Goal: Task Accomplishment & Management: Manage account settings

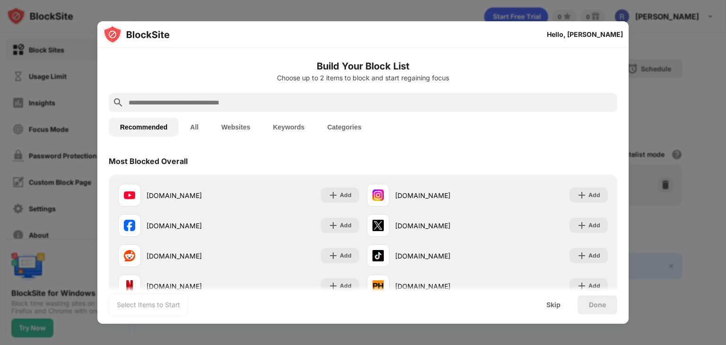
click at [276, 103] on input "text" at bounding box center [371, 102] width 486 height 11
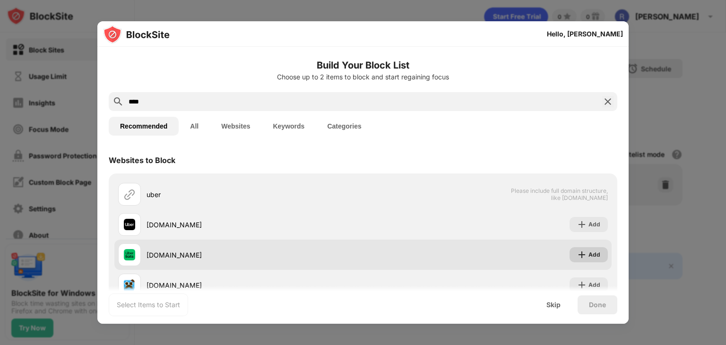
type input "****"
click at [577, 256] on img at bounding box center [581, 254] width 9 height 9
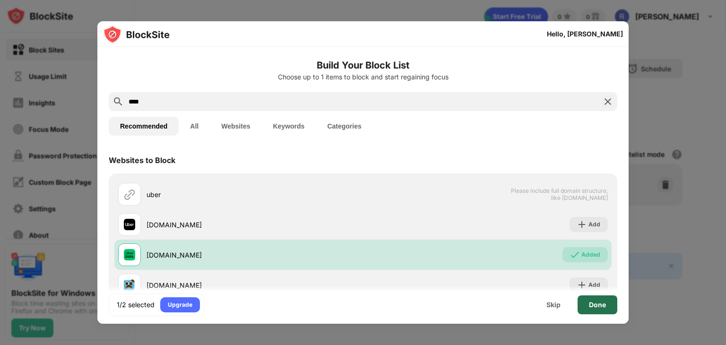
click at [592, 304] on div "Done" at bounding box center [597, 305] width 17 height 8
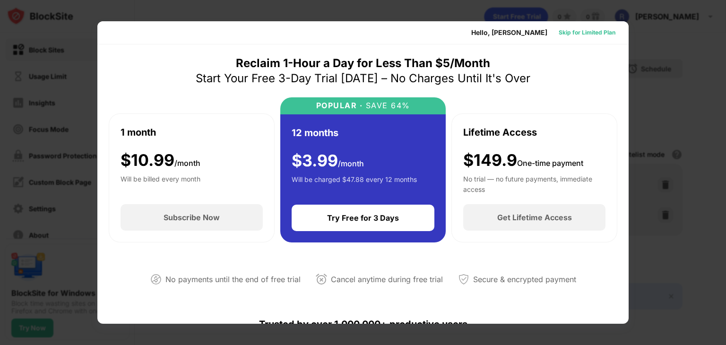
click at [580, 33] on div "Skip for Limited Plan" at bounding box center [587, 32] width 57 height 9
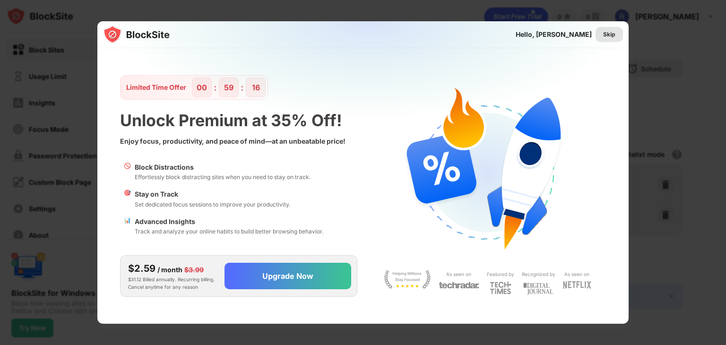
click at [614, 35] on div "Skip" at bounding box center [609, 34] width 12 height 9
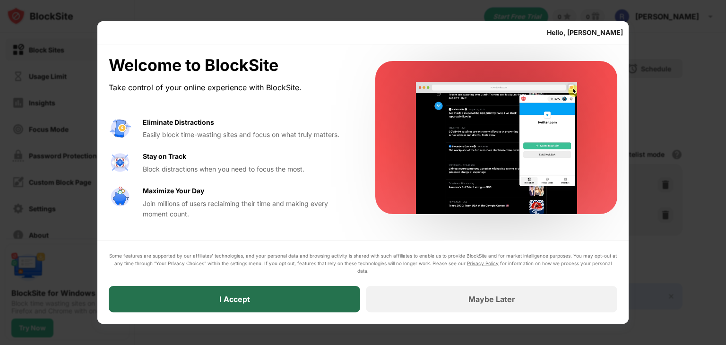
click at [287, 295] on div "I Accept" at bounding box center [234, 299] width 251 height 26
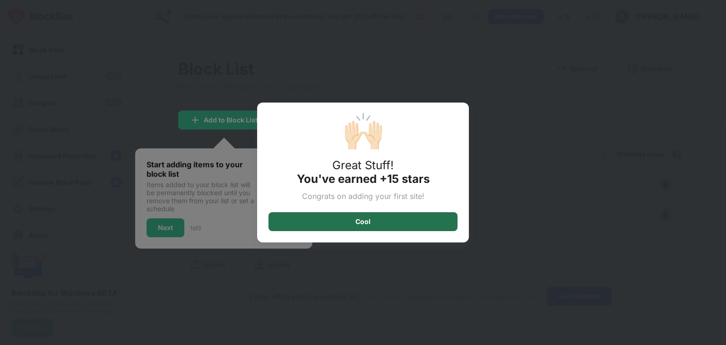
click at [365, 218] on div "Cool" at bounding box center [362, 222] width 15 height 8
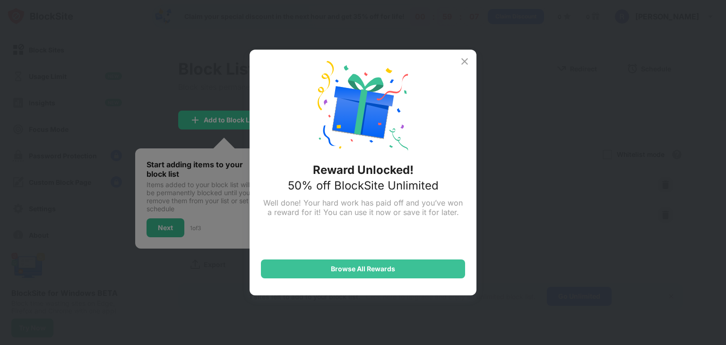
click at [465, 60] on img at bounding box center [464, 61] width 11 height 11
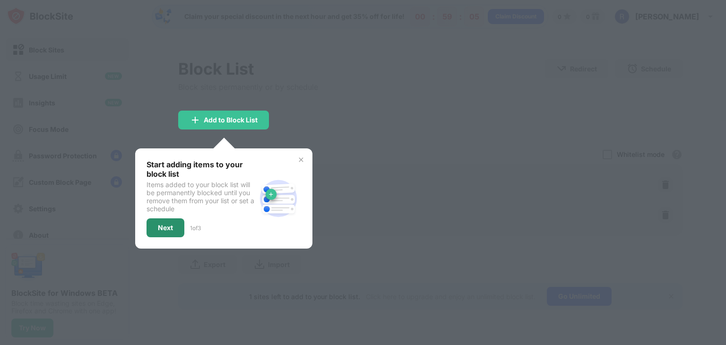
click at [170, 224] on div "Next" at bounding box center [165, 228] width 15 height 8
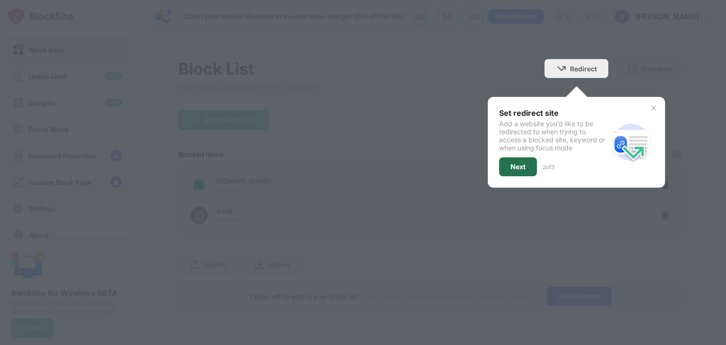
click at [513, 163] on div "Next" at bounding box center [517, 167] width 15 height 8
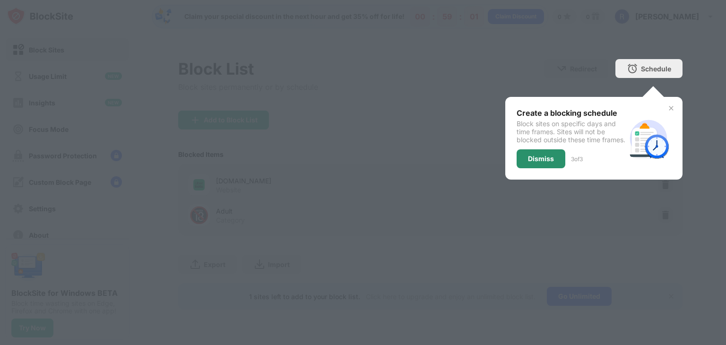
click at [538, 163] on div "Dismiss" at bounding box center [541, 159] width 26 height 8
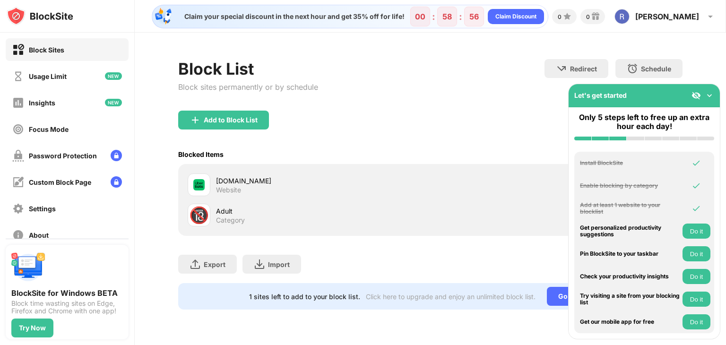
click at [710, 96] on img at bounding box center [709, 95] width 9 height 9
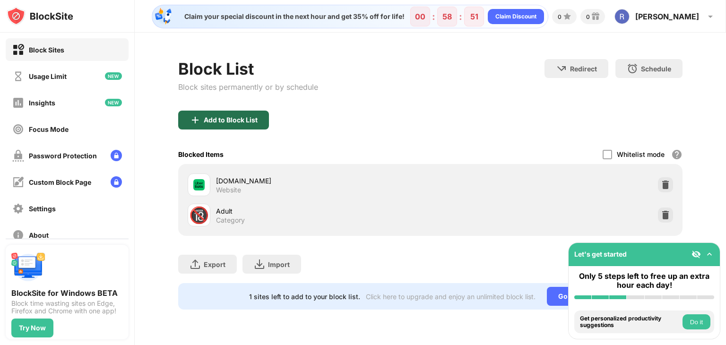
click at [250, 119] on div "Add to Block List" at bounding box center [231, 120] width 54 height 8
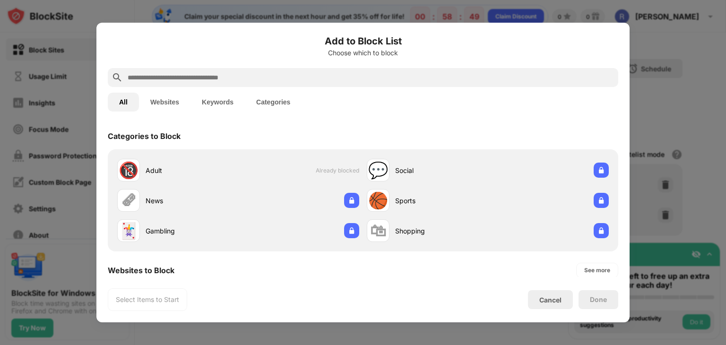
click at [328, 79] on input "text" at bounding box center [371, 77] width 488 height 11
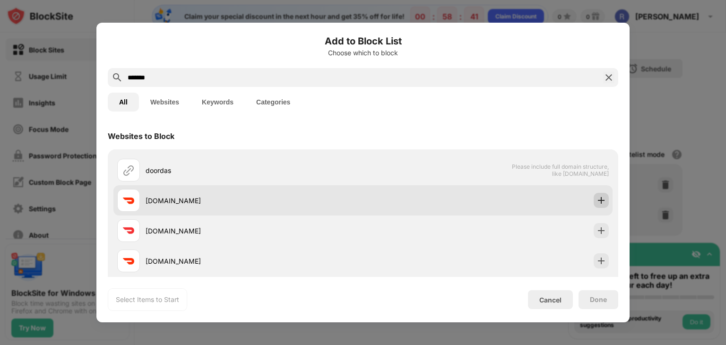
type input "*******"
click at [596, 201] on img at bounding box center [600, 200] width 9 height 9
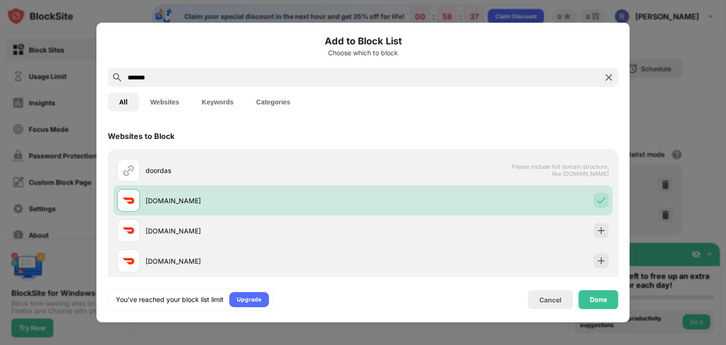
click at [219, 79] on input "*******" at bounding box center [363, 77] width 473 height 11
drag, startPoint x: 219, startPoint y: 79, endPoint x: 110, endPoint y: 74, distance: 108.8
click at [110, 74] on div "*******" at bounding box center [363, 77] width 510 height 19
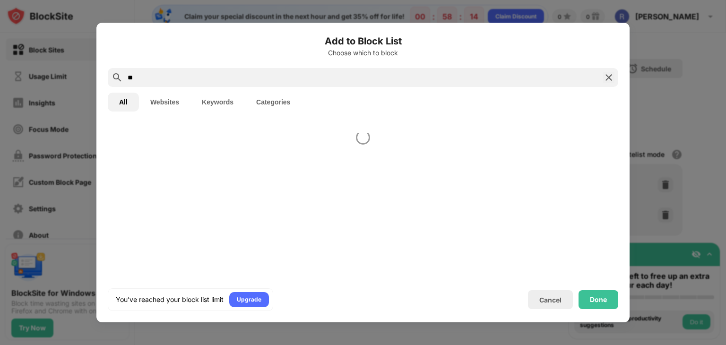
type input "*"
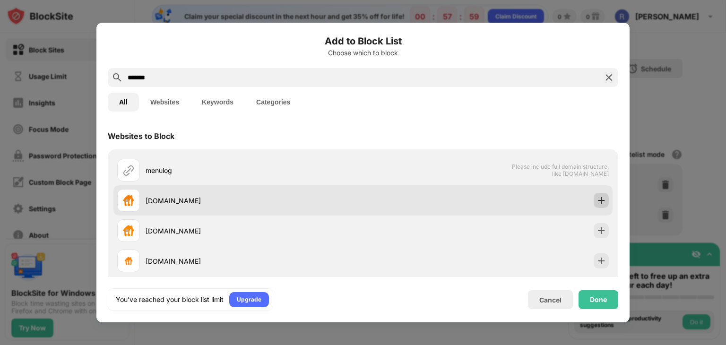
type input "*******"
click at [596, 201] on img at bounding box center [600, 200] width 9 height 9
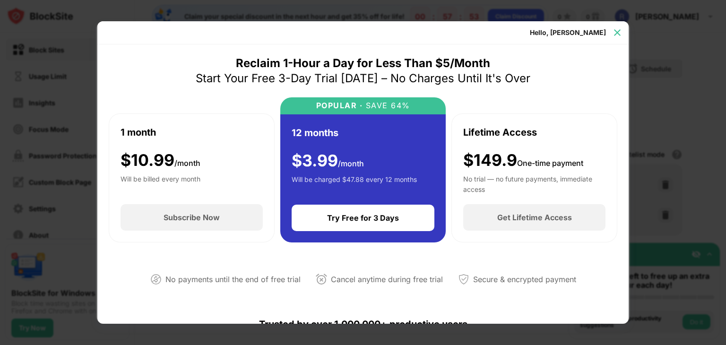
click at [622, 35] on div at bounding box center [617, 32] width 15 height 15
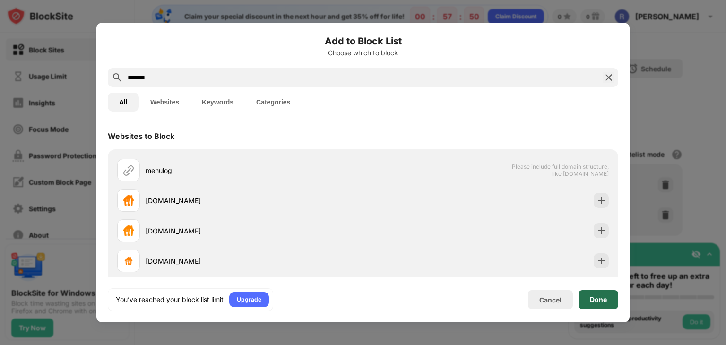
click at [612, 302] on div "Done" at bounding box center [599, 299] width 40 height 19
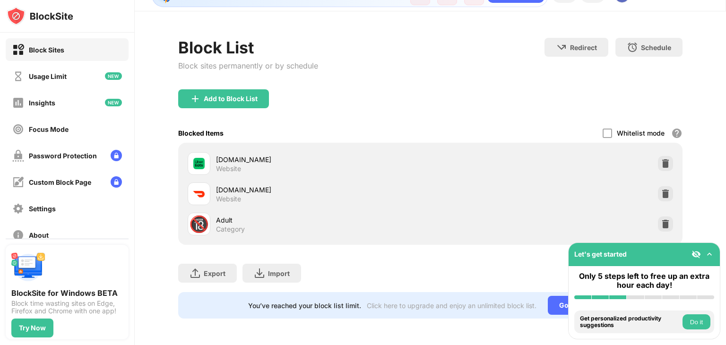
scroll to position [28, 7]
click at [709, 254] on img at bounding box center [709, 254] width 9 height 9
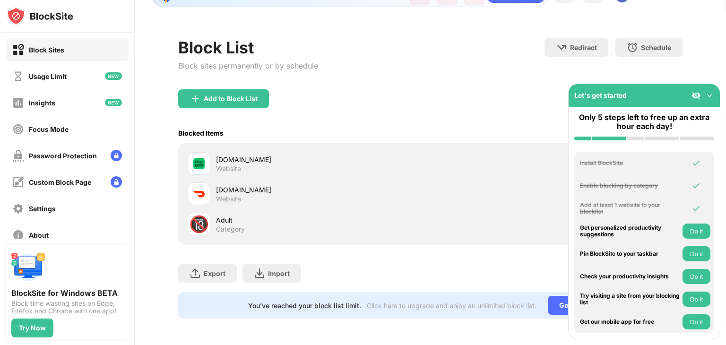
click at [713, 93] on img at bounding box center [709, 95] width 9 height 9
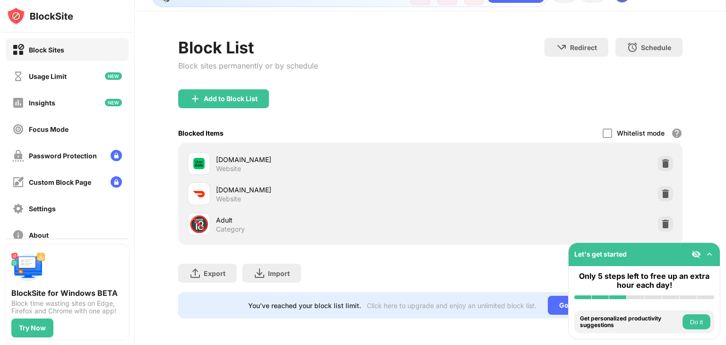
click at [539, 265] on div "Export Export Files (for websites items only) Import Import Files (for websites…" at bounding box center [430, 268] width 504 height 47
click at [695, 327] on button "Do it" at bounding box center [696, 321] width 28 height 15
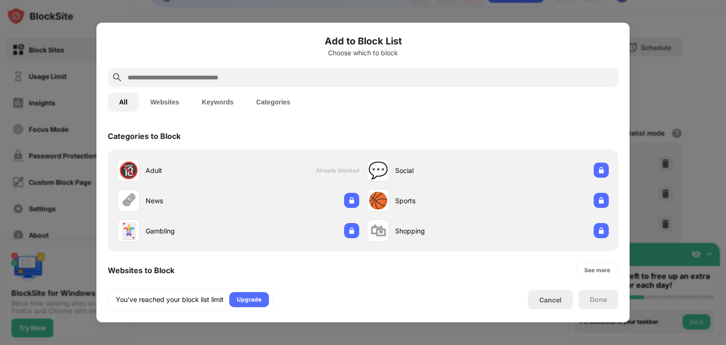
click at [659, 108] on div at bounding box center [363, 172] width 726 height 345
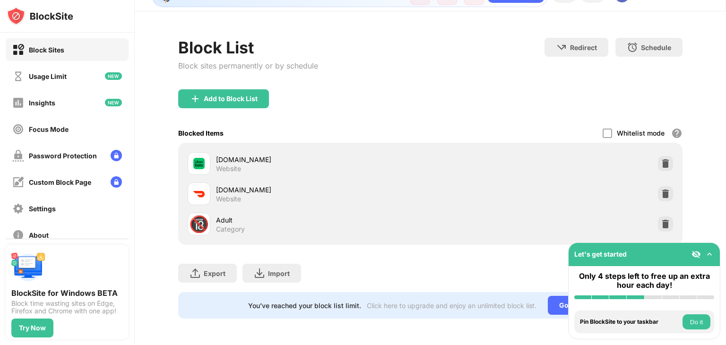
click at [700, 324] on button "Do it" at bounding box center [696, 321] width 28 height 15
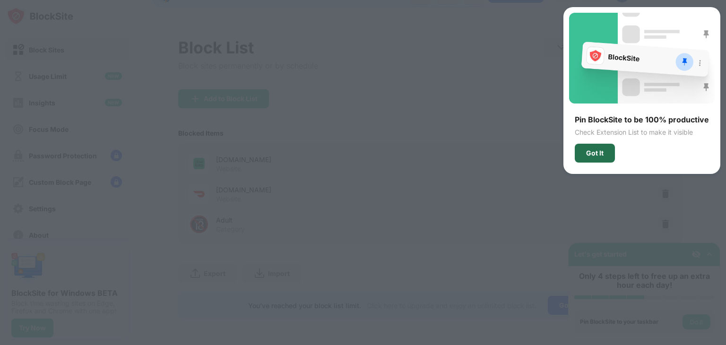
click at [604, 152] on div "Got It" at bounding box center [594, 153] width 17 height 8
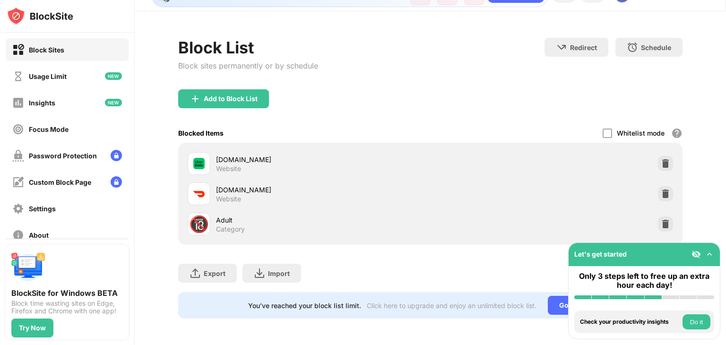
click at [697, 323] on button "Do it" at bounding box center [696, 321] width 28 height 15
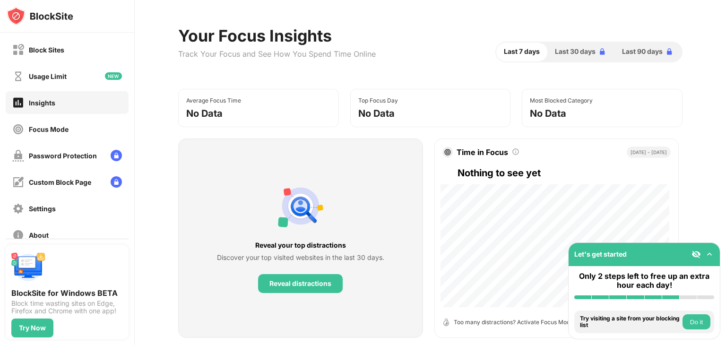
scroll to position [35, 0]
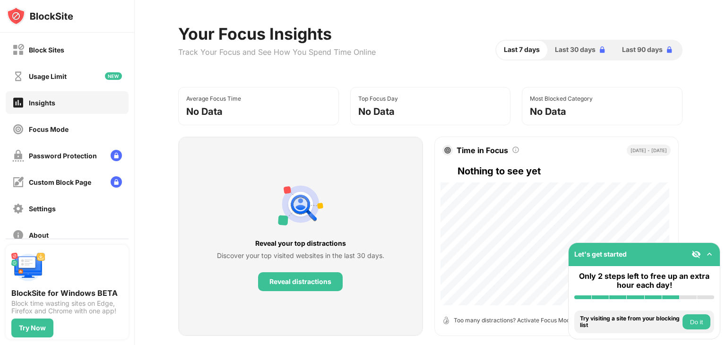
click at [693, 322] on button "Do it" at bounding box center [696, 321] width 28 height 15
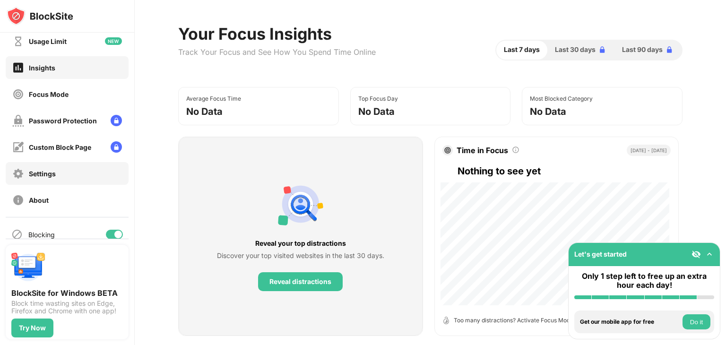
scroll to position [40, 0]
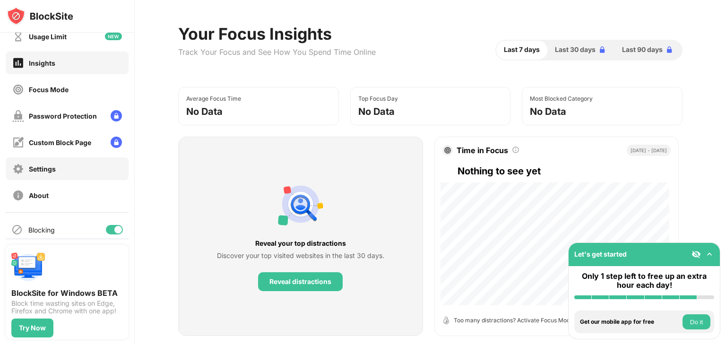
click at [49, 167] on div "Settings" at bounding box center [42, 169] width 27 height 8
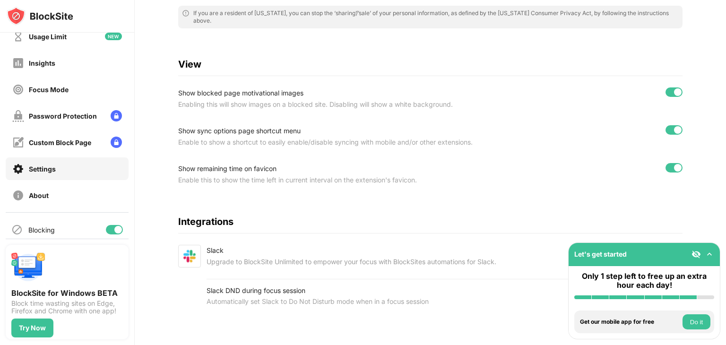
scroll to position [304, 0]
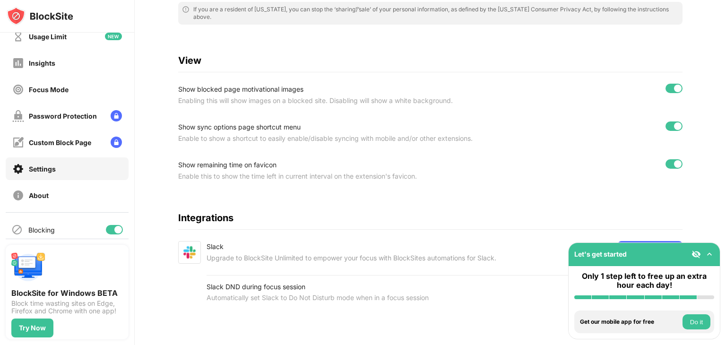
click at [690, 325] on button "Do it" at bounding box center [696, 321] width 28 height 15
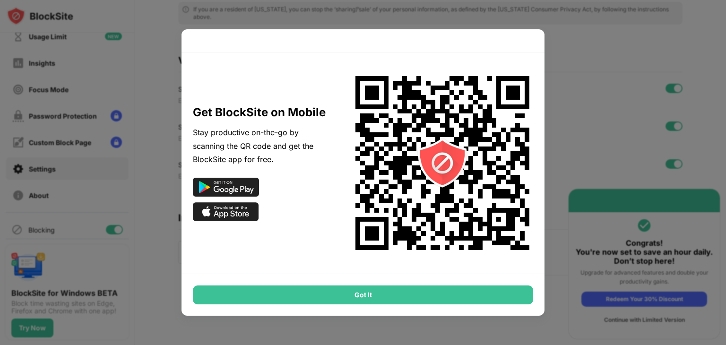
click at [435, 294] on div "Got It" at bounding box center [363, 294] width 340 height 19
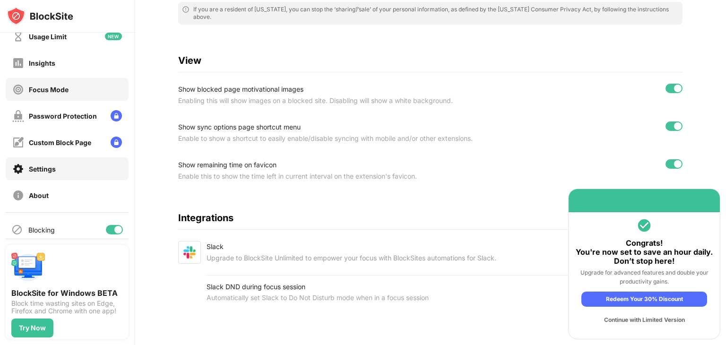
scroll to position [0, 0]
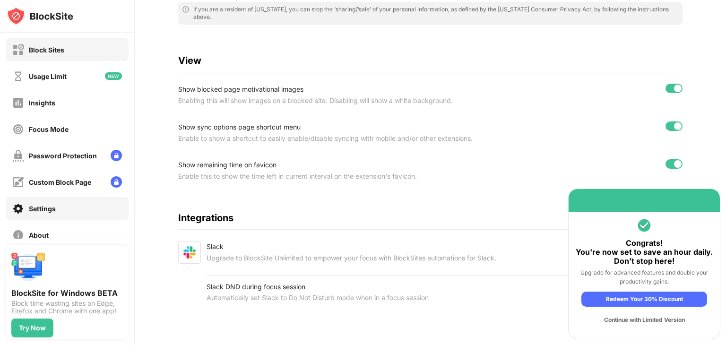
click at [66, 48] on div "Block Sites" at bounding box center [67, 49] width 123 height 23
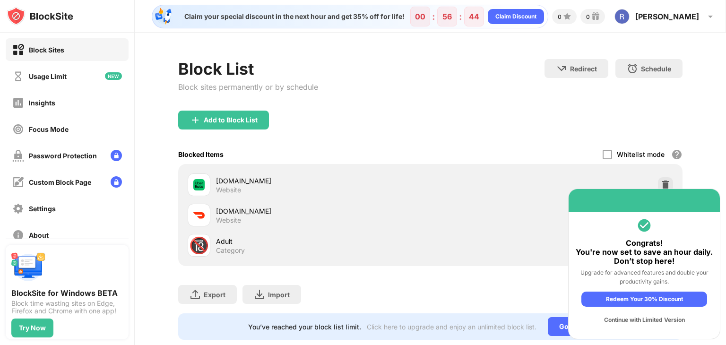
click at [642, 321] on div "Continue with Limited Version" at bounding box center [644, 319] width 126 height 15
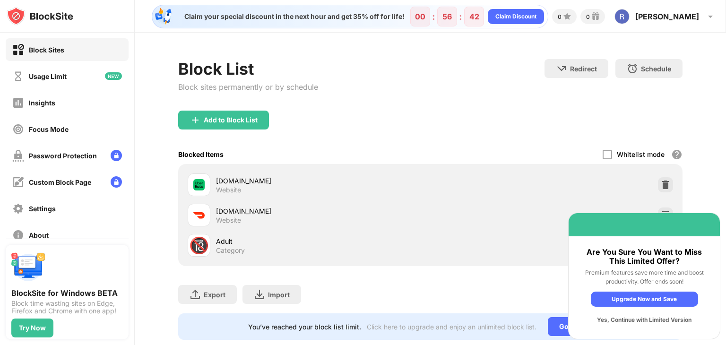
click at [646, 320] on div "Yes, Continue with Limited Version" at bounding box center [644, 319] width 107 height 15
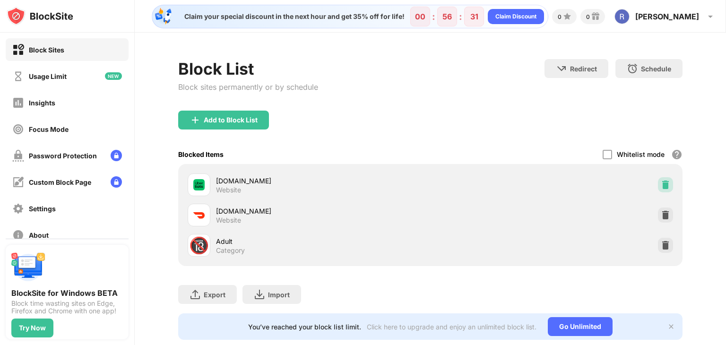
click at [658, 188] on div at bounding box center [665, 184] width 15 height 15
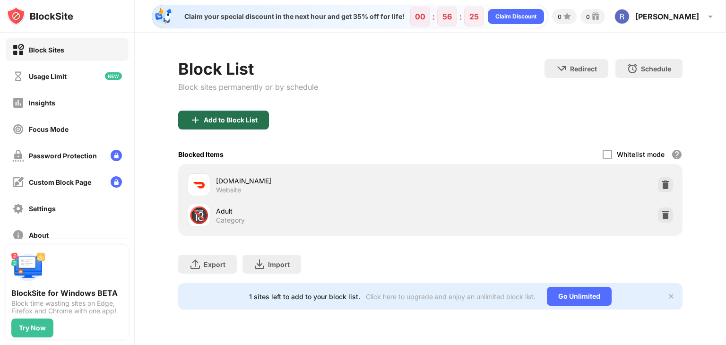
click at [246, 113] on div "Add to Block List" at bounding box center [223, 120] width 91 height 19
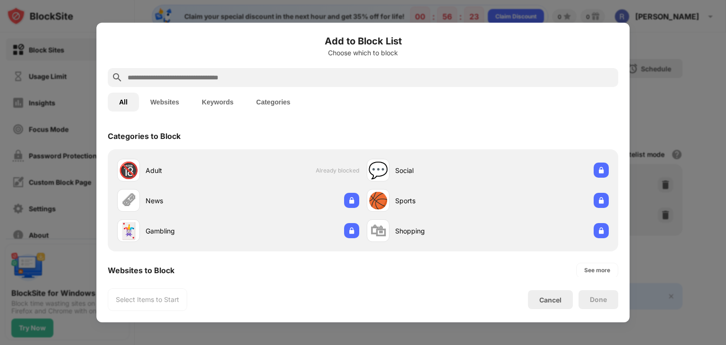
click at [302, 83] on input "text" at bounding box center [371, 77] width 488 height 11
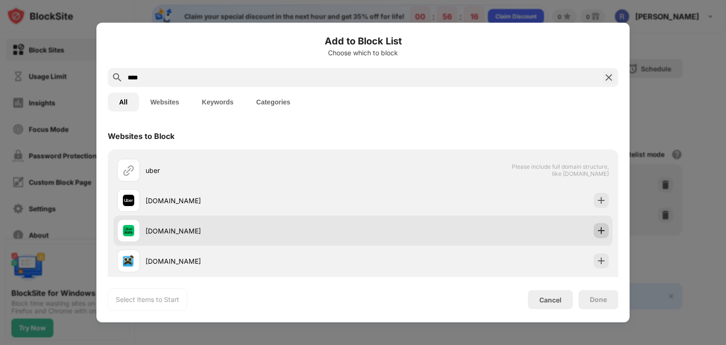
type input "****"
click at [596, 230] on img at bounding box center [600, 230] width 9 height 9
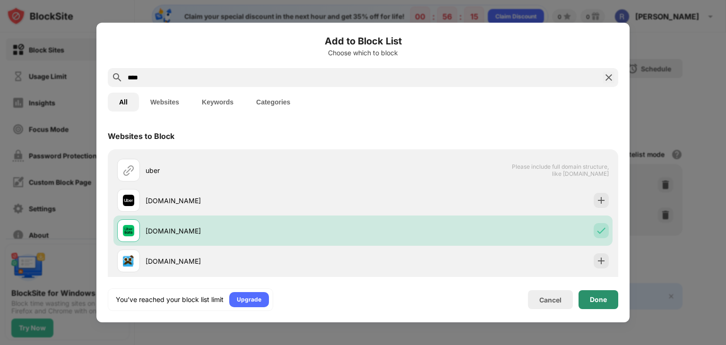
click at [595, 301] on div "Done" at bounding box center [598, 300] width 17 height 8
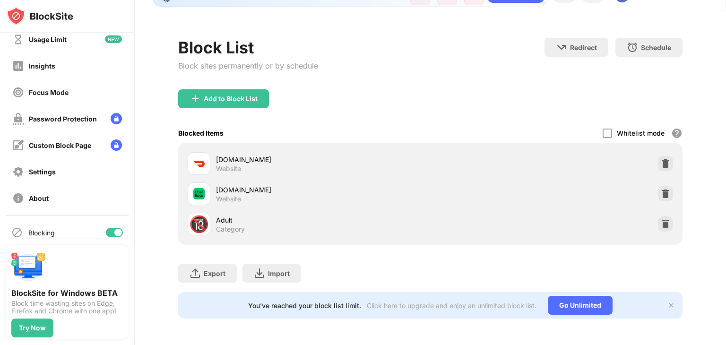
scroll to position [47, 0]
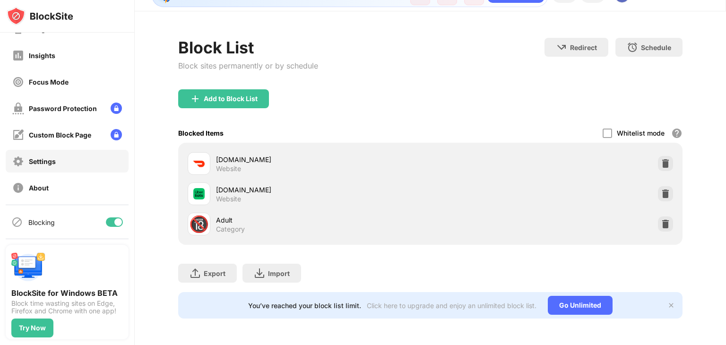
click at [44, 164] on div "Settings" at bounding box center [42, 161] width 27 height 8
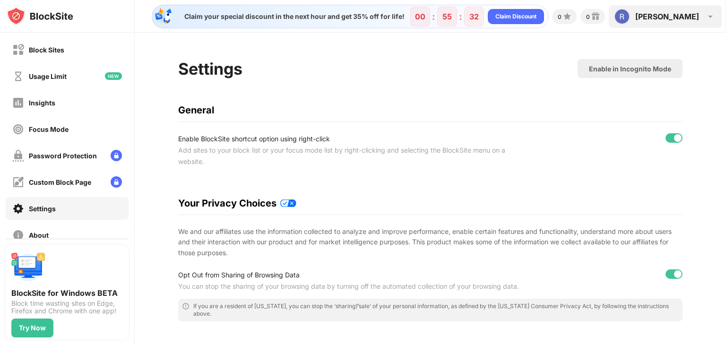
click at [708, 17] on img at bounding box center [710, 16] width 11 height 11
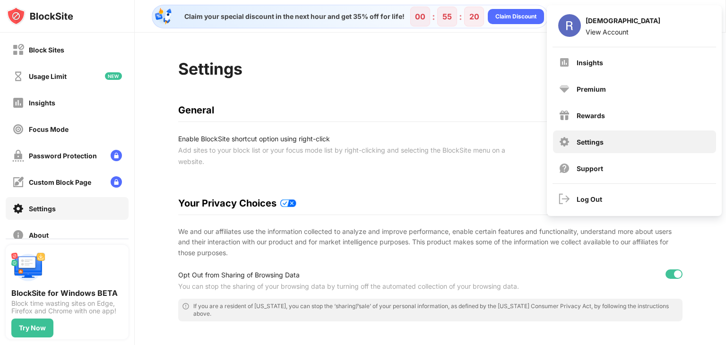
click at [587, 140] on div "Settings" at bounding box center [590, 142] width 27 height 8
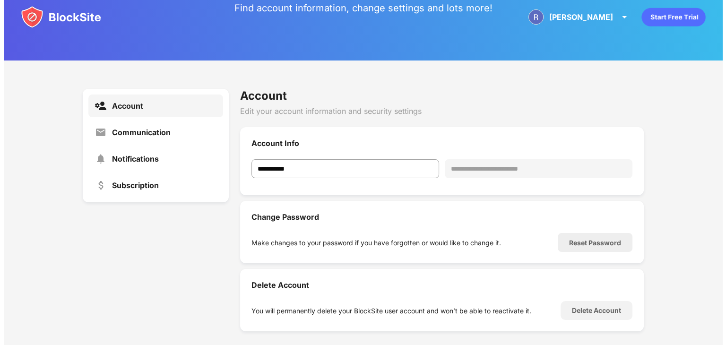
scroll to position [83, 0]
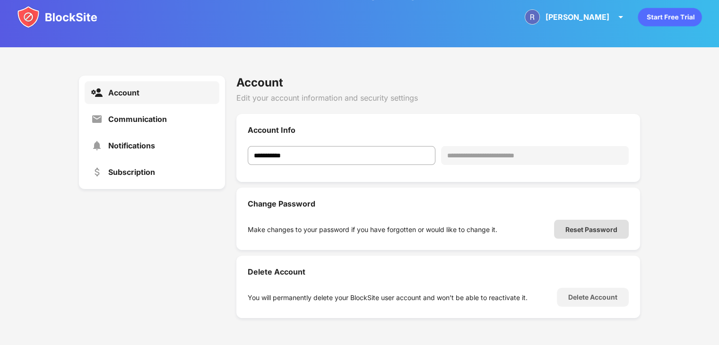
click at [588, 225] on div "Reset Password" at bounding box center [591, 229] width 52 height 8
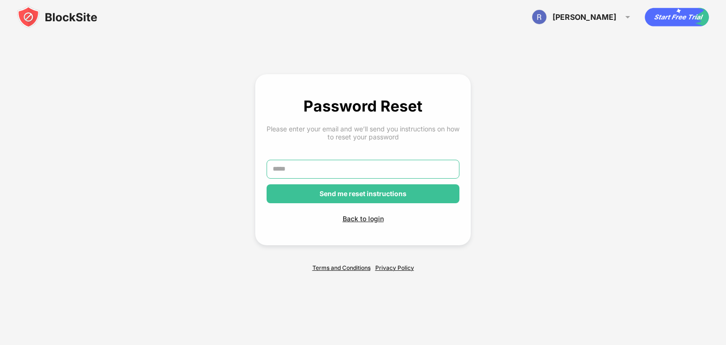
click at [384, 169] on input "text" at bounding box center [363, 169] width 193 height 19
click at [333, 170] on input "text" at bounding box center [363, 169] width 193 height 19
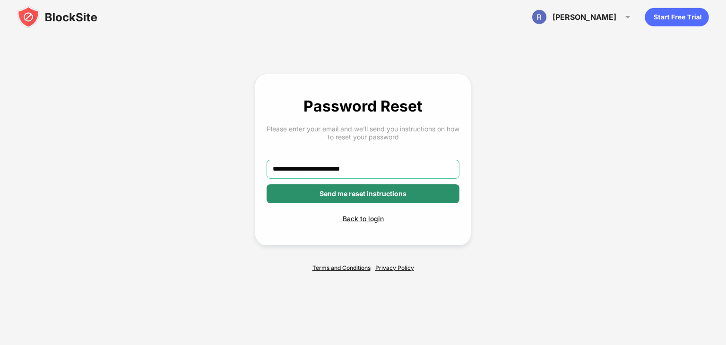
type input "**********"
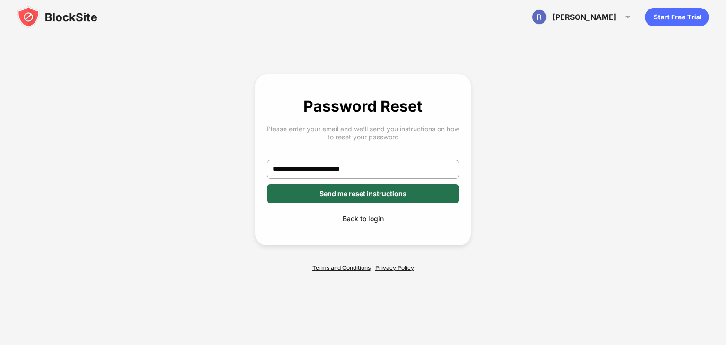
click at [389, 193] on div "Send me reset instructions" at bounding box center [363, 194] width 87 height 8
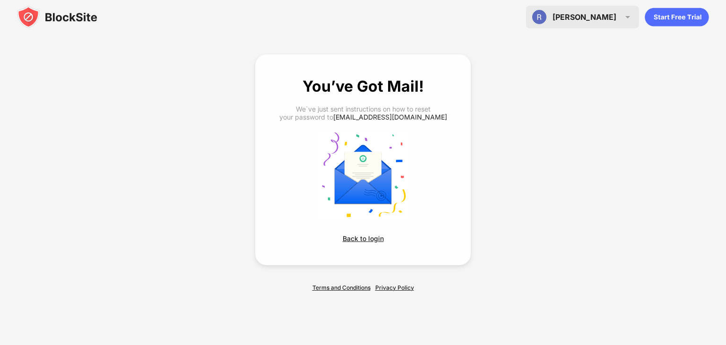
click at [626, 14] on img at bounding box center [627, 16] width 11 height 11
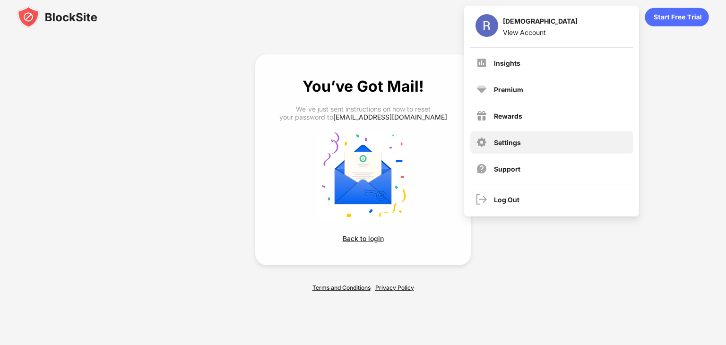
click at [510, 137] on div "Settings" at bounding box center [551, 142] width 163 height 23
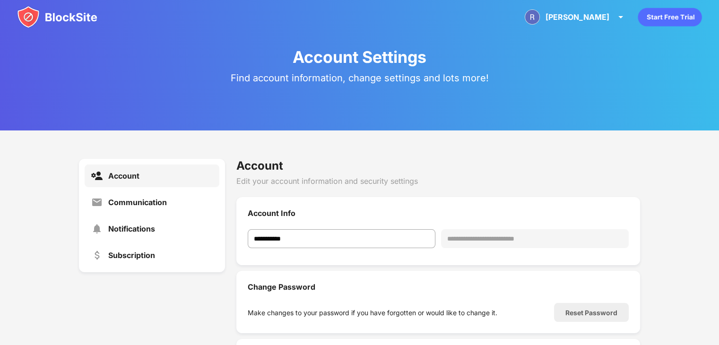
click at [488, 235] on div "**********" at bounding box center [535, 238] width 188 height 19
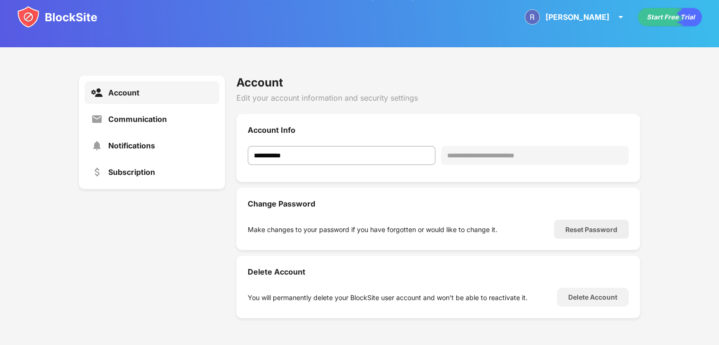
scroll to position [83, 0]
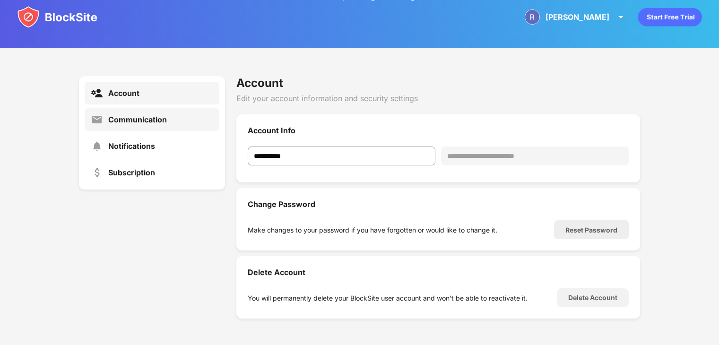
click at [164, 118] on div "Communication" at bounding box center [137, 119] width 59 height 9
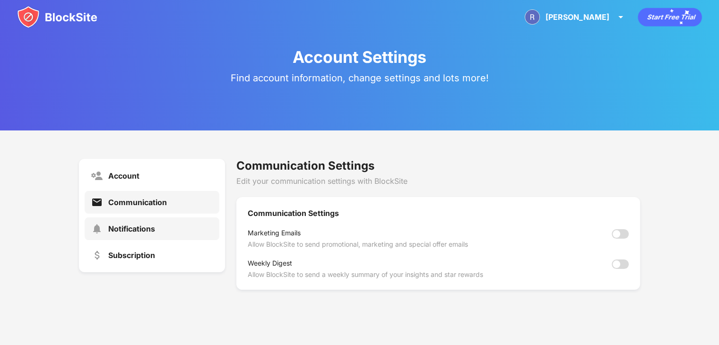
click at [139, 224] on div "Notifications" at bounding box center [152, 228] width 135 height 23
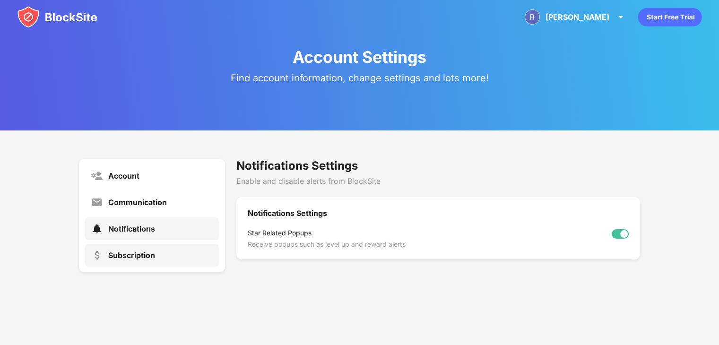
click at [138, 259] on div "Subscription" at bounding box center [131, 255] width 47 height 9
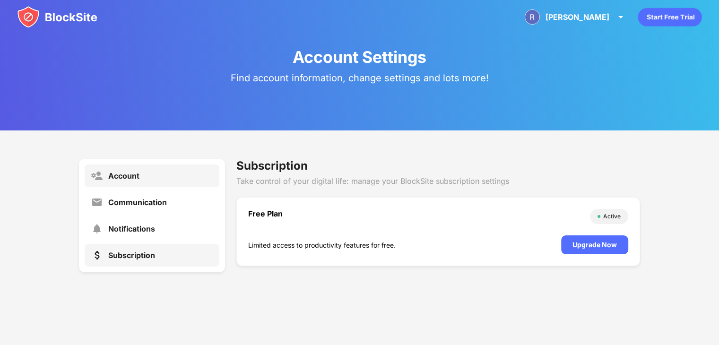
click at [173, 176] on div "Account" at bounding box center [152, 175] width 135 height 23
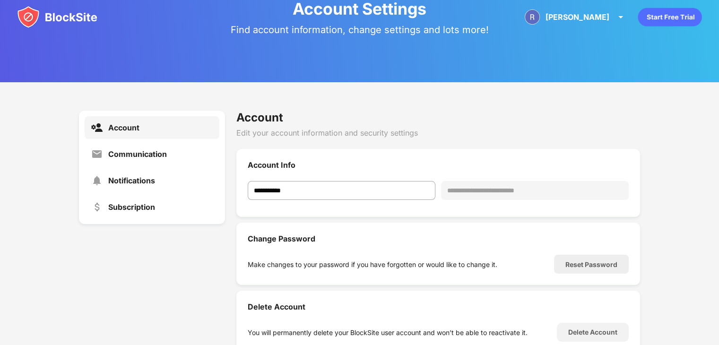
scroll to position [83, 0]
